Goal: Task Accomplishment & Management: Complete application form

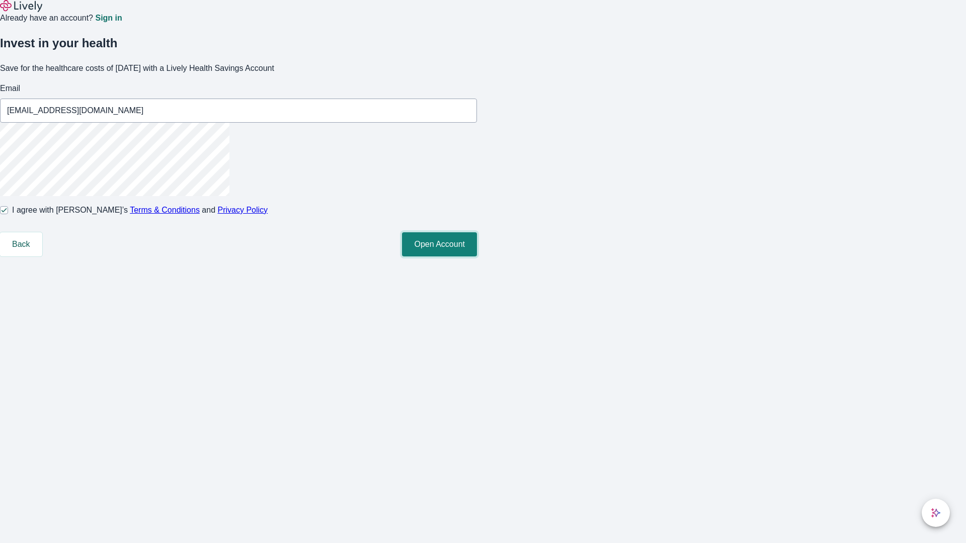
click at [477, 256] on button "Open Account" at bounding box center [439, 244] width 75 height 24
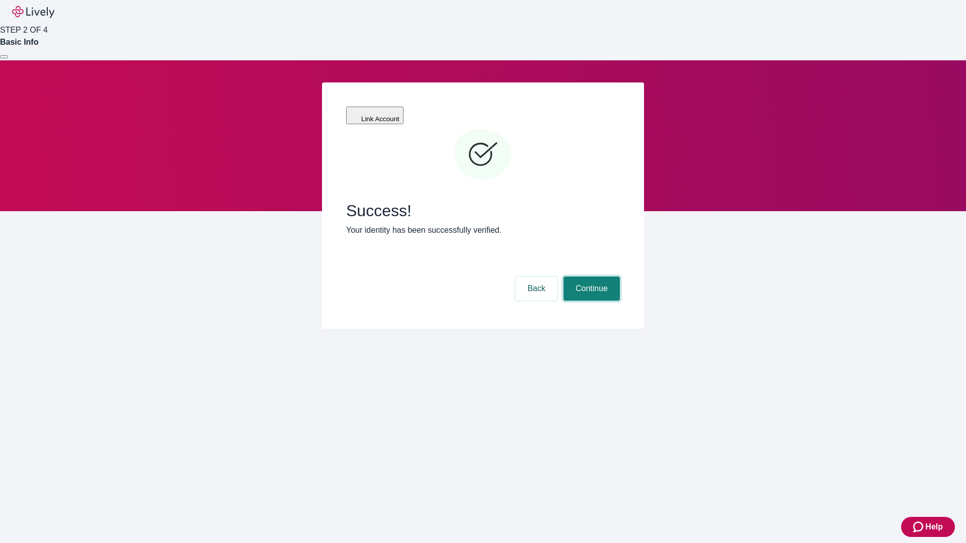
click at [590, 277] on button "Continue" at bounding box center [591, 289] width 56 height 24
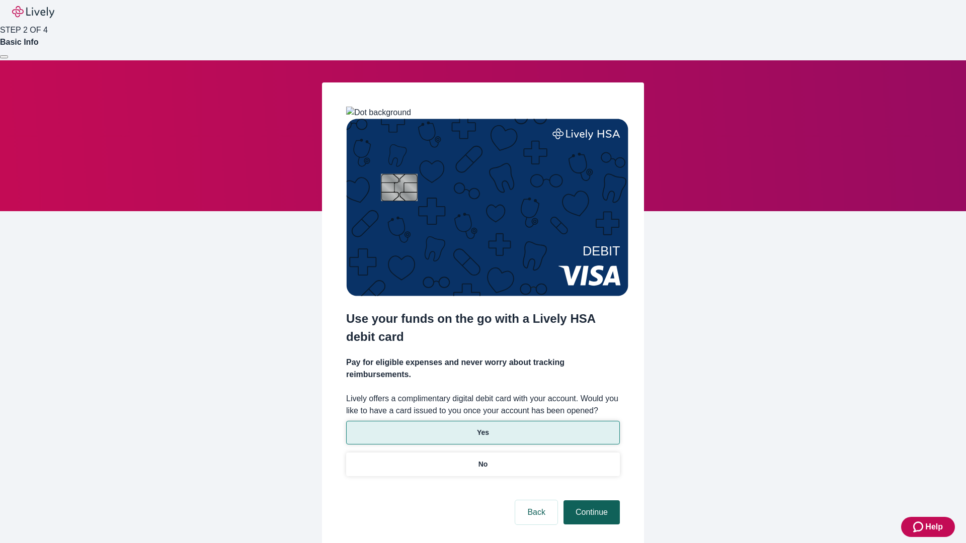
click at [482, 427] on p "Yes" at bounding box center [483, 432] width 12 height 11
click at [590, 500] on button "Continue" at bounding box center [591, 512] width 56 height 24
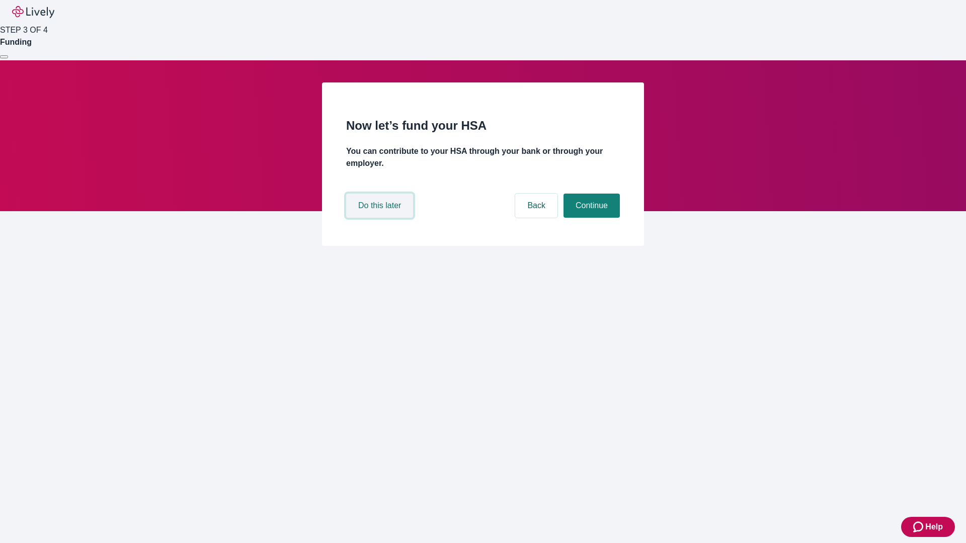
click at [381, 218] on button "Do this later" at bounding box center [379, 206] width 67 height 24
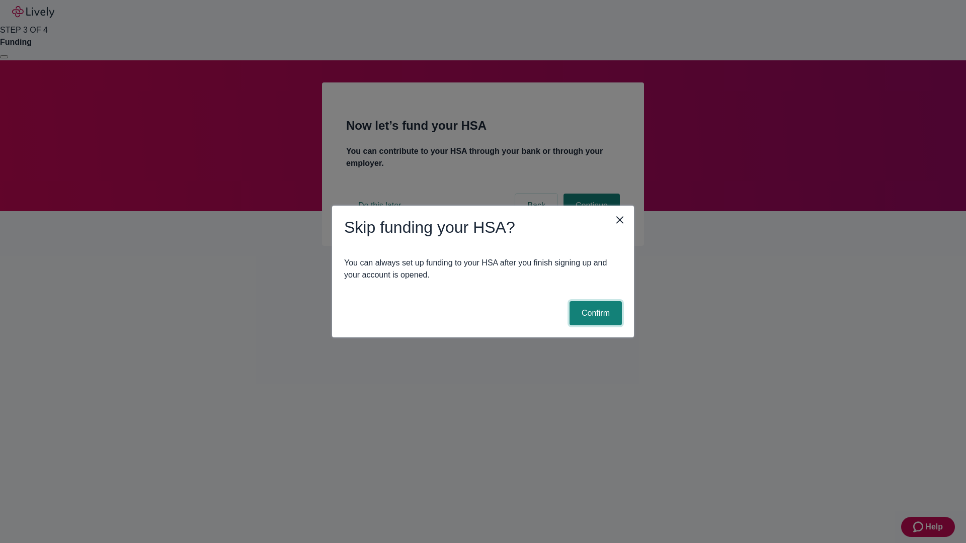
click at [594, 313] on button "Confirm" at bounding box center [595, 313] width 52 height 24
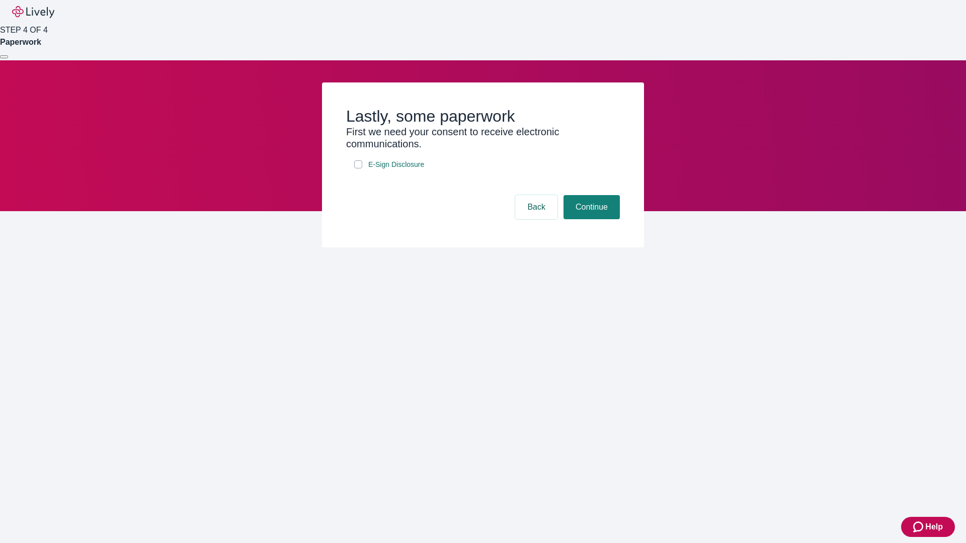
click at [358, 168] on input "E-Sign Disclosure" at bounding box center [358, 164] width 8 height 8
checkbox input "true"
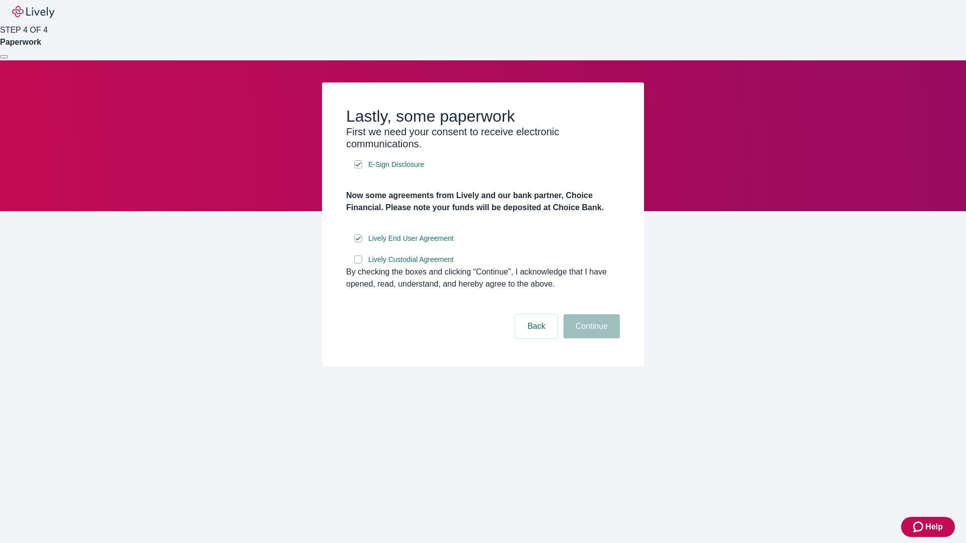
click at [358, 264] on input "Lively Custodial Agreement" at bounding box center [358, 259] width 8 height 8
checkbox input "true"
click at [590, 338] on button "Continue" at bounding box center [591, 326] width 56 height 24
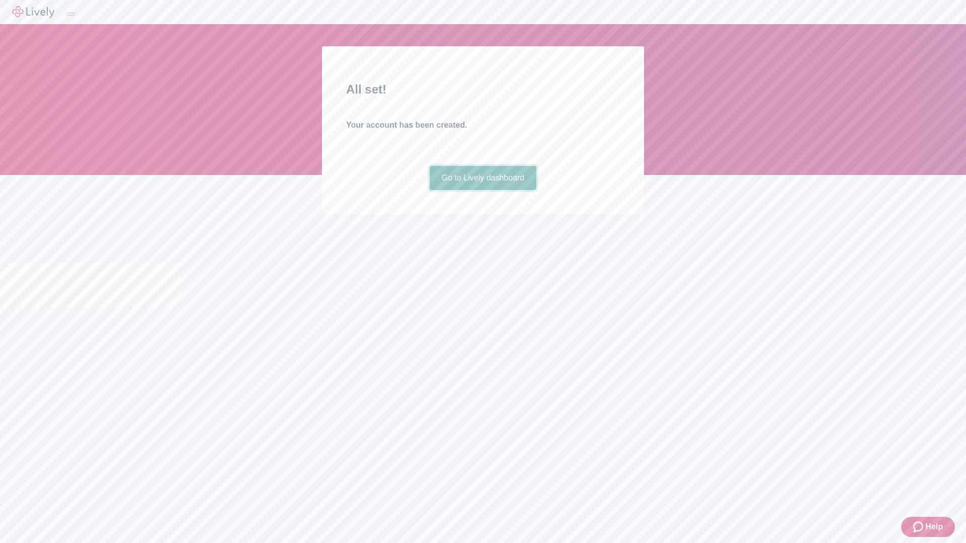
click at [482, 190] on link "Go to Lively dashboard" at bounding box center [482, 178] width 107 height 24
